Goal: Find specific page/section: Find specific page/section

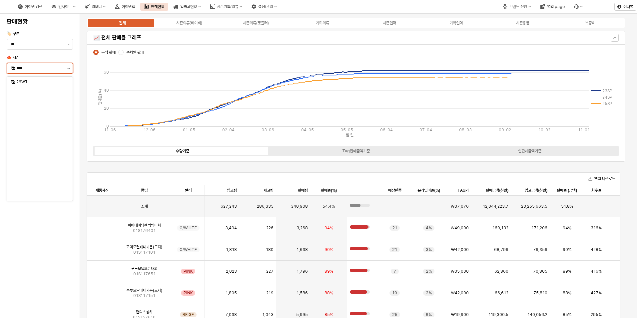
click at [68, 67] on button "제안 사항 표시" at bounding box center [69, 68] width 8 height 10
click at [27, 140] on div "25FA" at bounding box center [40, 138] width 48 height 5
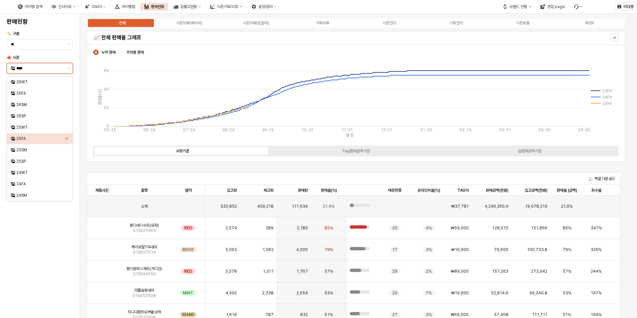
click at [53, 69] on input "****" at bounding box center [39, 68] width 47 height 7
click at [24, 128] on div "25WT" at bounding box center [40, 127] width 48 height 5
type input "****"
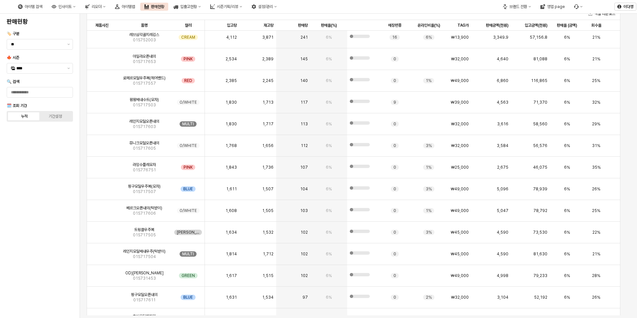
scroll to position [1266, 0]
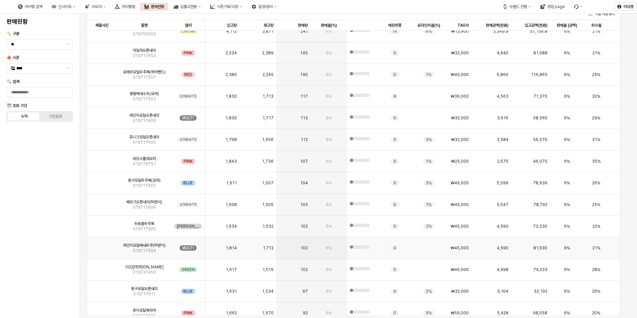
click at [110, 246] on div "App Frame" at bounding box center [102, 248] width 30 height 22
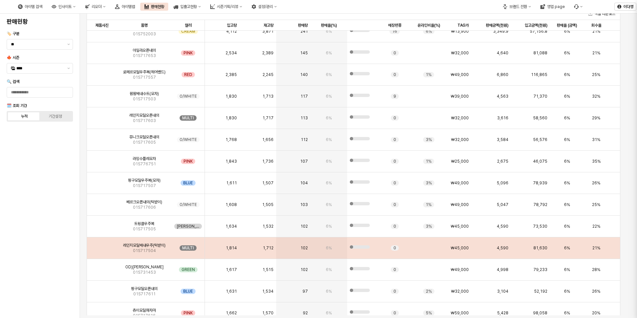
click at [114, 225] on div at bounding box center [318, 159] width 637 height 318
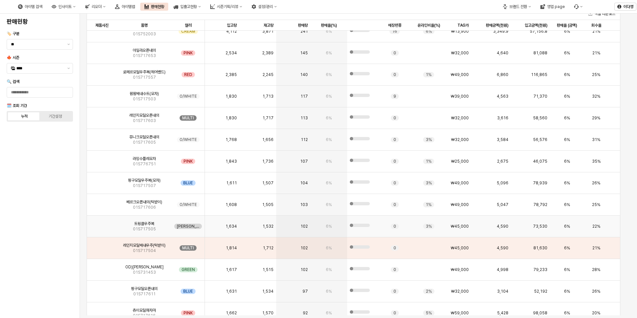
click at [117, 229] on div "트윙클우주복 01S717505" at bounding box center [144, 227] width 55 height 22
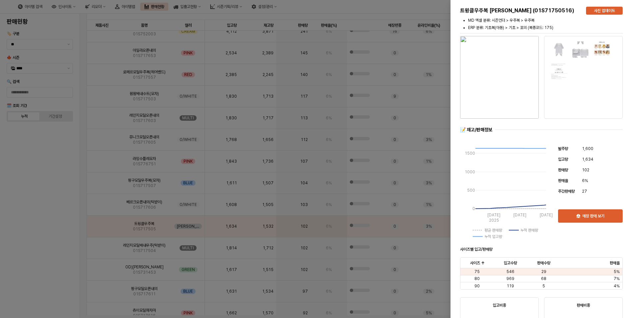
click at [63, 251] on div at bounding box center [318, 159] width 637 height 318
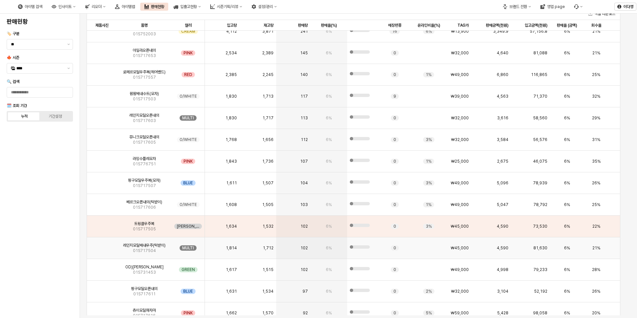
click at [114, 246] on div "App Frame" at bounding box center [102, 248] width 30 height 22
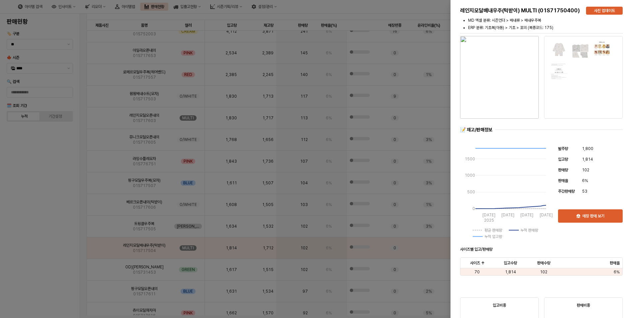
click at [55, 244] on div at bounding box center [318, 159] width 637 height 318
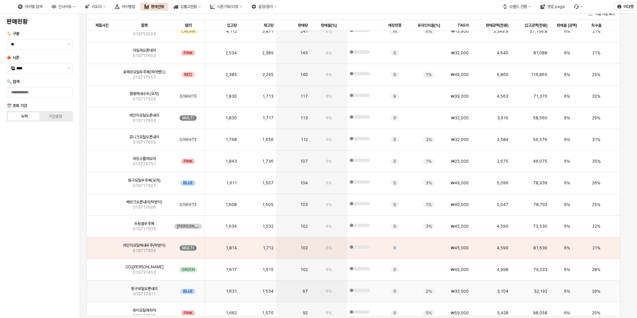
click at [117, 290] on div "핑구모달오픈내의 01S717611" at bounding box center [144, 292] width 55 height 22
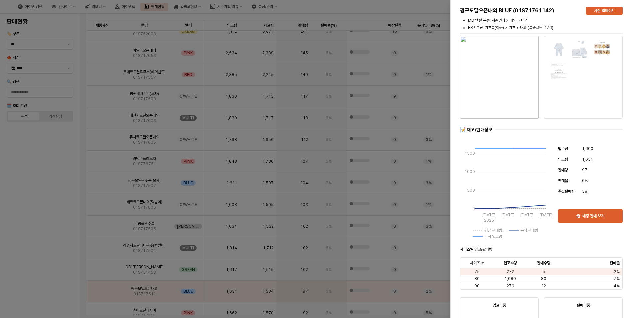
click at [46, 276] on div at bounding box center [318, 159] width 637 height 318
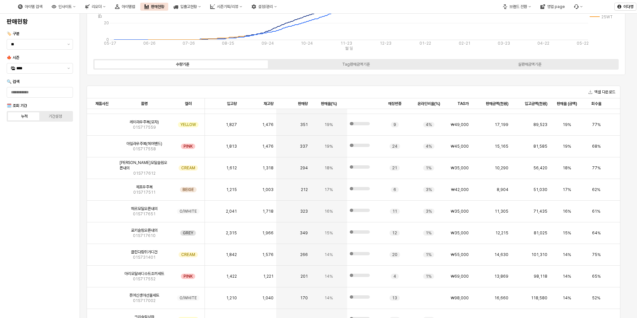
scroll to position [0, 0]
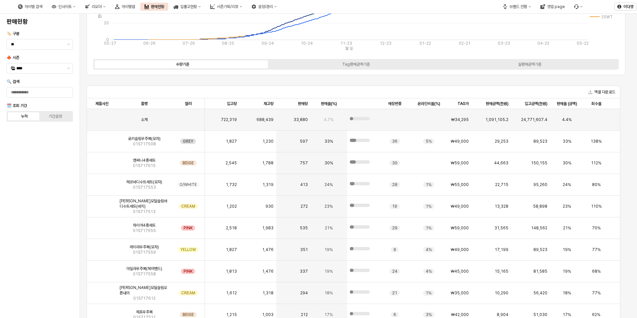
drag, startPoint x: 346, startPoint y: 92, endPoint x: 341, endPoint y: 91, distance: 5.4
click at [346, 91] on div "엑셀 다운로드" at bounding box center [353, 92] width 533 height 12
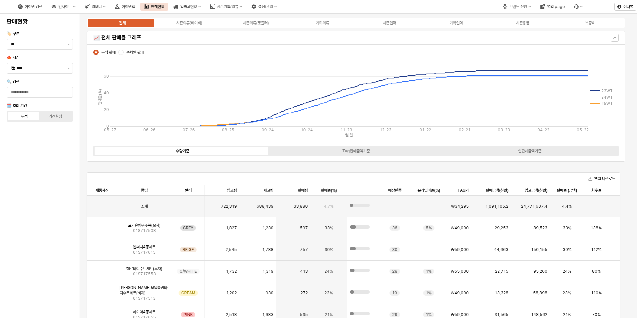
click at [135, 6] on div "아이템맵" at bounding box center [128, 6] width 13 height 5
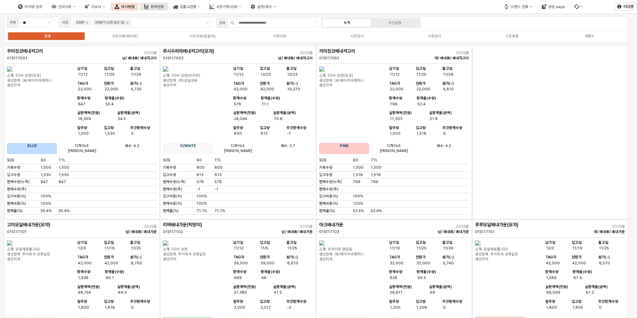
click at [164, 7] on div "판매현황" at bounding box center [157, 7] width 13 height 4
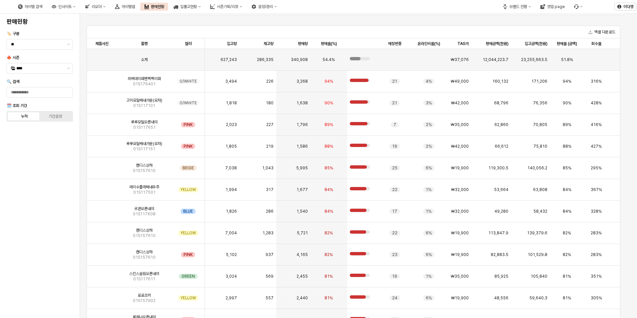
scroll to position [165, 0]
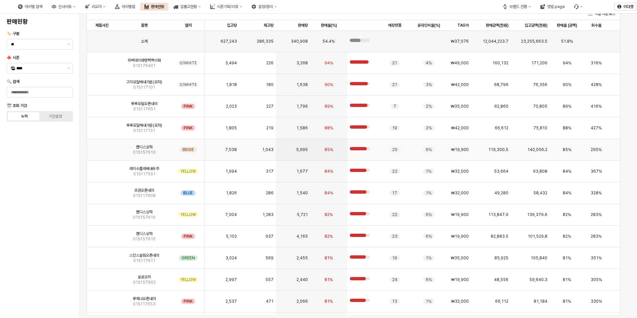
click at [102, 147] on img "App Frame" at bounding box center [102, 147] width 0 height 0
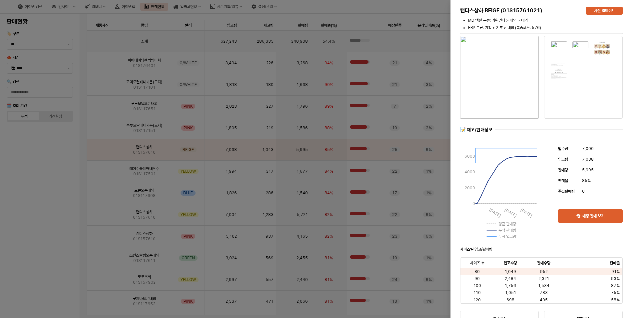
click at [63, 185] on div at bounding box center [318, 159] width 637 height 318
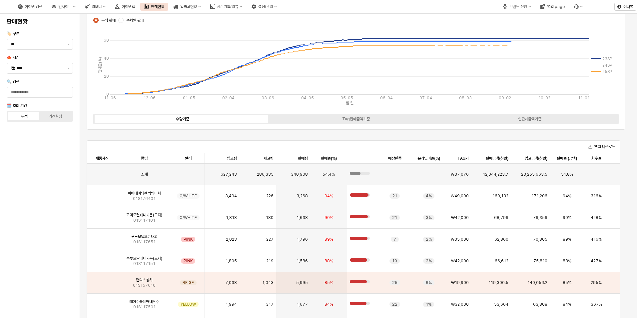
scroll to position [0, 0]
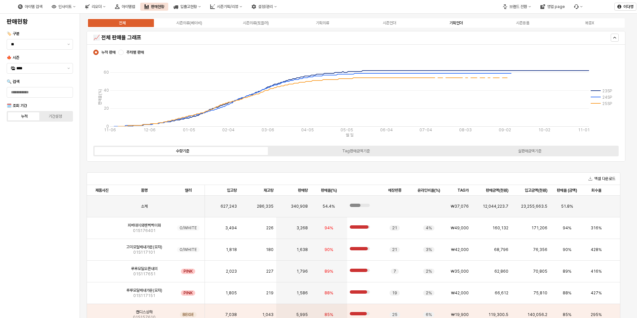
click at [456, 22] on div "기획언더" at bounding box center [455, 23] width 13 height 5
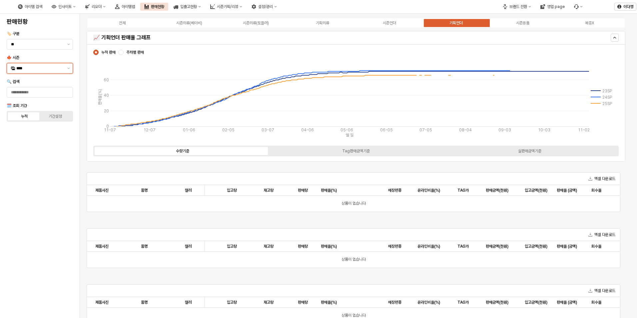
drag, startPoint x: 60, startPoint y: 68, endPoint x: 54, endPoint y: 72, distance: 6.6
click at [60, 69] on input "****" at bounding box center [39, 68] width 47 height 7
click at [23, 139] on div "25FA" at bounding box center [40, 138] width 48 height 5
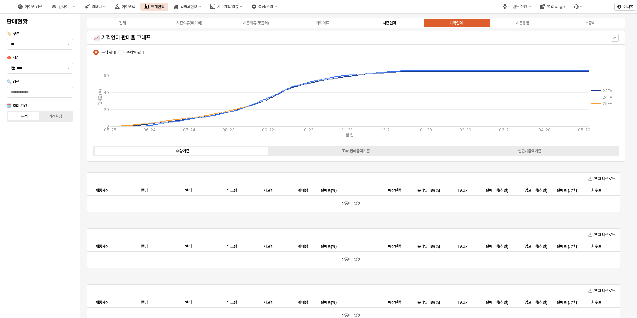
click at [388, 21] on div "시즌언더" at bounding box center [389, 23] width 13 height 5
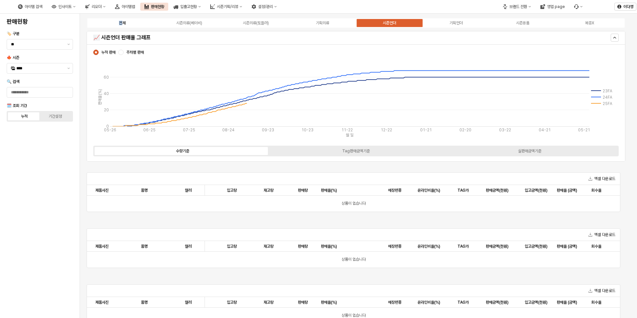
click at [120, 20] on label "전체" at bounding box center [122, 23] width 67 height 6
drag, startPoint x: 120, startPoint y: 20, endPoint x: 117, endPoint y: 22, distance: 3.4
click at [120, 22] on div "전체" at bounding box center [122, 23] width 7 height 5
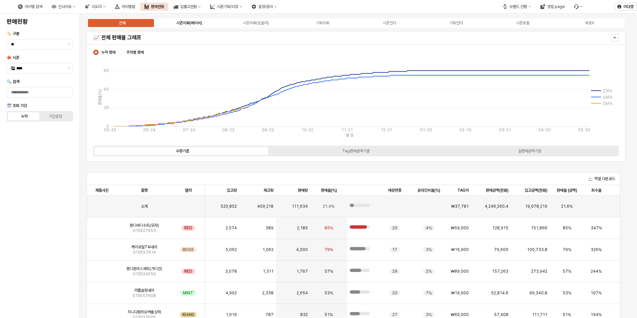
drag, startPoint x: 189, startPoint y: 23, endPoint x: 181, endPoint y: 23, distance: 8.0
click at [189, 23] on div "시즌의류(베이비)" at bounding box center [189, 23] width 26 height 5
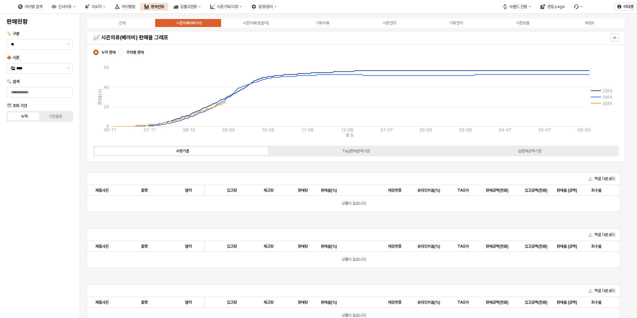
drag, startPoint x: 255, startPoint y: 22, endPoint x: 224, endPoint y: 31, distance: 31.6
click at [255, 22] on div "시즌의류(토들러)" at bounding box center [256, 23] width 26 height 5
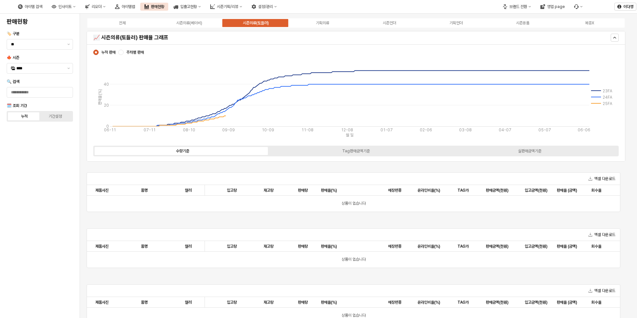
drag, startPoint x: 197, startPoint y: 24, endPoint x: 194, endPoint y: 30, distance: 6.6
click at [197, 24] on div "시즌의류(베이비)" at bounding box center [189, 23] width 26 height 5
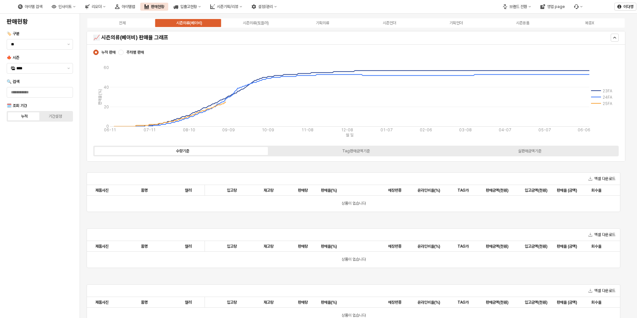
drag, startPoint x: 261, startPoint y: 25, endPoint x: 229, endPoint y: 38, distance: 34.8
click at [260, 24] on div "시즌의류(토들러)" at bounding box center [256, 23] width 26 height 5
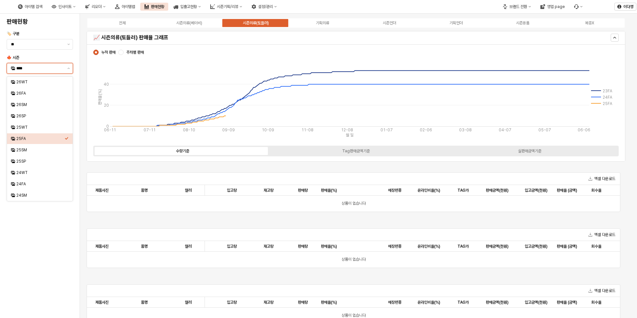
click at [39, 69] on input "****" at bounding box center [39, 68] width 47 height 7
click at [30, 128] on div "25WT" at bounding box center [40, 127] width 48 height 5
type input "****"
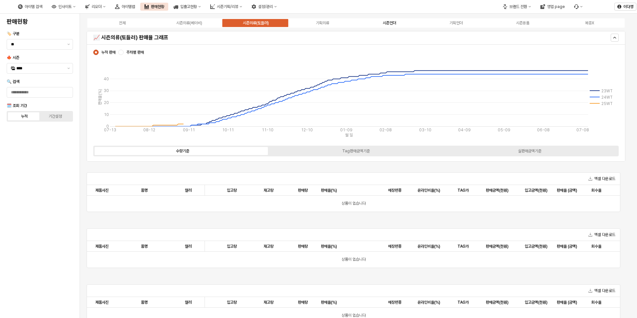
click at [390, 22] on div "시즌언더" at bounding box center [389, 23] width 13 height 5
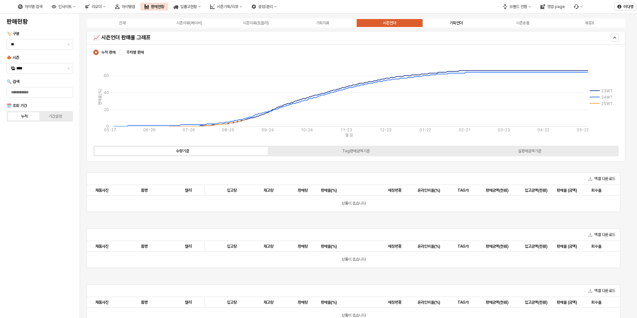
drag, startPoint x: 453, startPoint y: 23, endPoint x: 445, endPoint y: 23, distance: 7.7
click at [453, 23] on div "기획언더" at bounding box center [455, 23] width 13 height 5
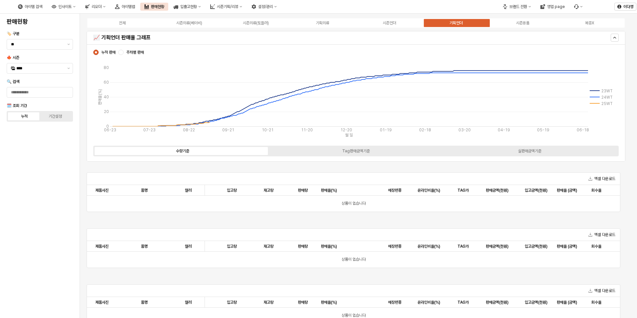
drag, startPoint x: 121, startPoint y: 21, endPoint x: 113, endPoint y: 27, distance: 10.2
click at [121, 22] on div "전체" at bounding box center [122, 23] width 7 height 5
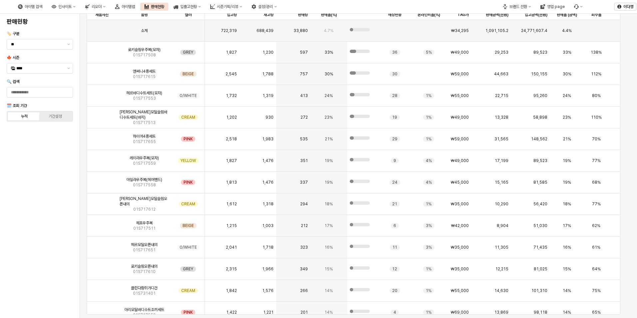
scroll to position [165, 0]
